Goal: Task Accomplishment & Management: Use online tool/utility

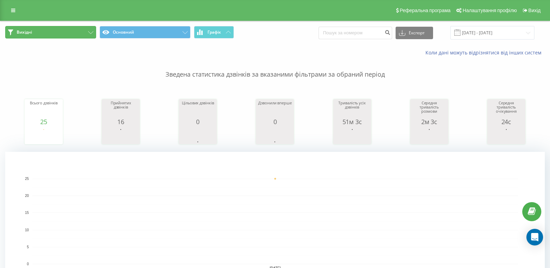
click at [89, 32] on icon at bounding box center [90, 32] width 5 height 3
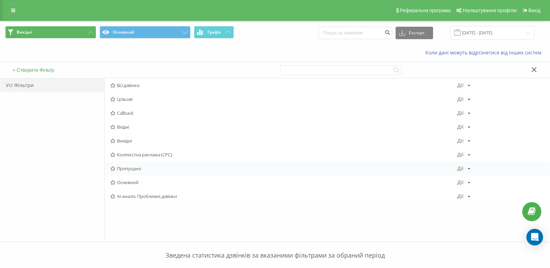
click at [126, 168] on span "Пропущені" at bounding box center [283, 168] width 347 height 5
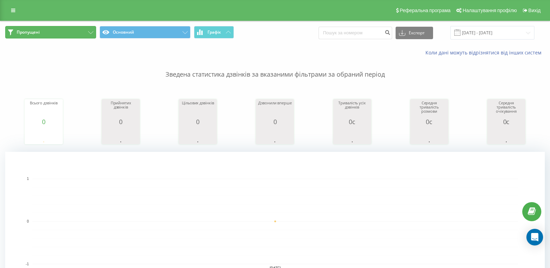
click at [34, 31] on span "Пропущені" at bounding box center [28, 33] width 23 height 6
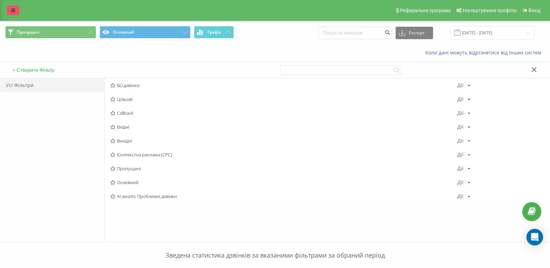
click at [9, 7] on link at bounding box center [13, 11] width 12 height 10
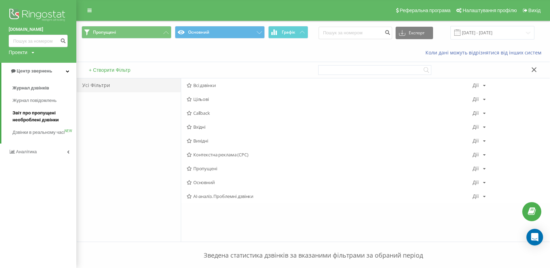
click at [23, 115] on span "Звіт про пропущені необроблені дзвінки" at bounding box center [42, 117] width 60 height 14
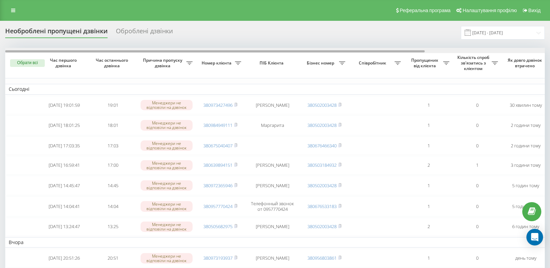
drag, startPoint x: 421, startPoint y: 52, endPoint x: 334, endPoint y: 57, distance: 87.3
drag, startPoint x: 345, startPoint y: 51, endPoint x: 289, endPoint y: 50, distance: 55.6
click at [289, 50] on div at bounding box center [275, 50] width 540 height 5
